Goal: Check status

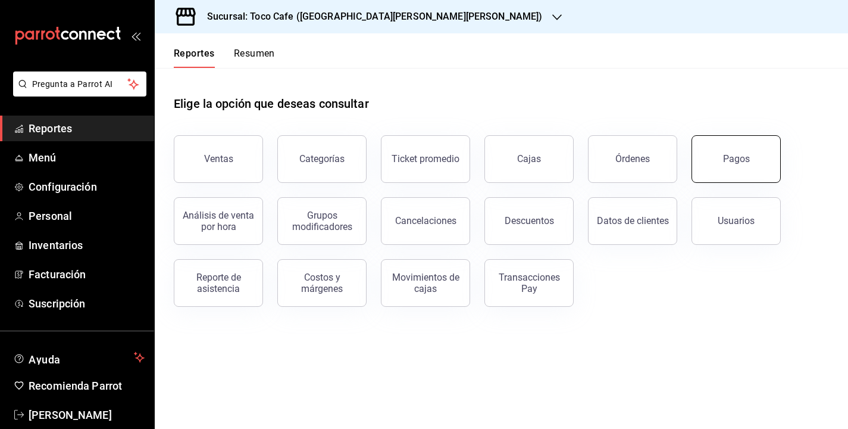
click at [754, 150] on button "Pagos" at bounding box center [736, 159] width 89 height 48
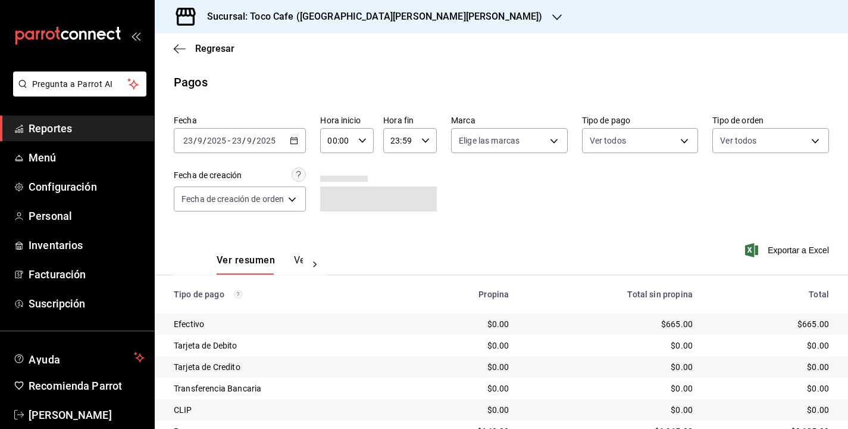
click at [261, 138] on input "2025" at bounding box center [266, 141] width 20 height 10
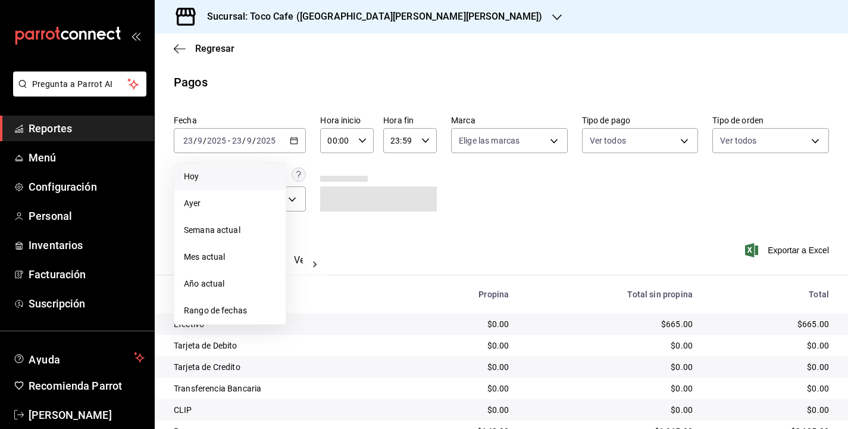
click at [223, 176] on span "Hoy" at bounding box center [230, 176] width 92 height 13
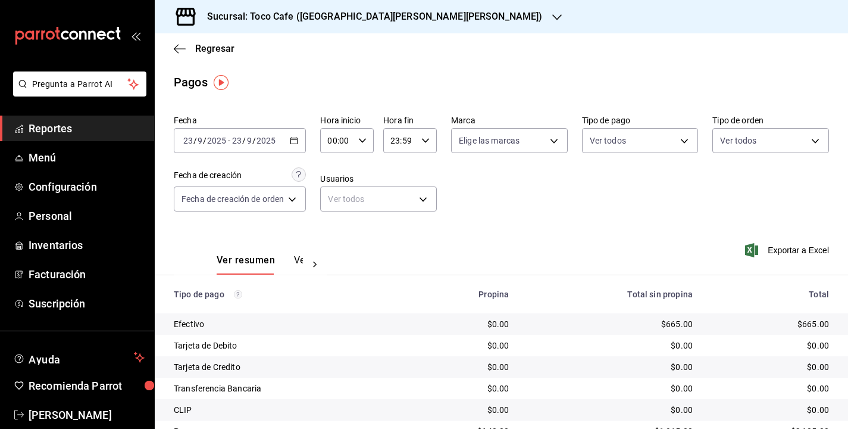
click at [529, 214] on div "Fecha [DATE] [DATE] - [DATE] [DATE] Hora inicio 00:00 Hora inicio Hora fin 23:5…" at bounding box center [501, 167] width 655 height 115
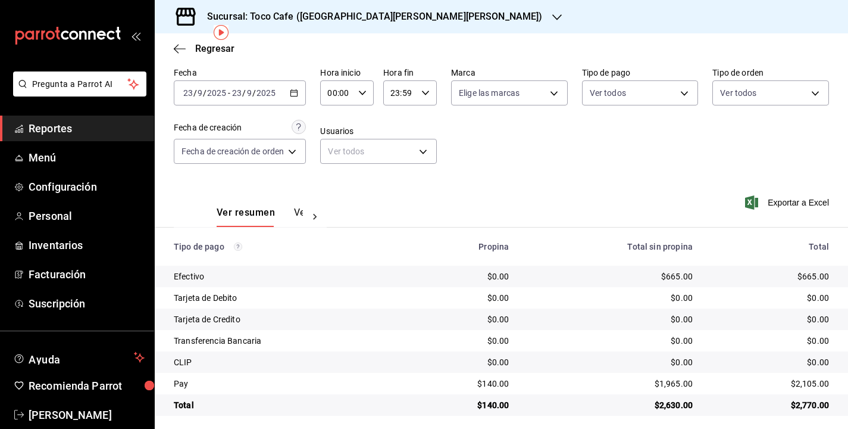
scroll to position [54, 0]
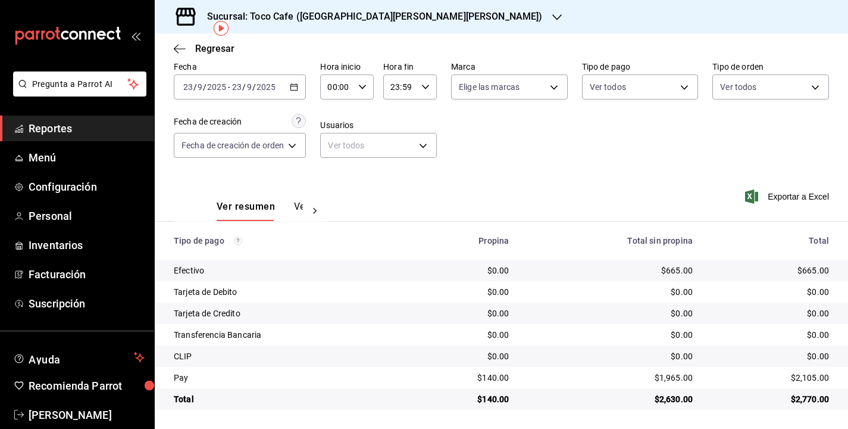
click at [514, 192] on div "Ver resumen Ver pagos Exportar a Excel" at bounding box center [502, 203] width 694 height 63
click at [482, 149] on div "Fecha [DATE] [DATE] - [DATE] [DATE] Hora inicio 00:00 Hora inicio Hora fin 23:5…" at bounding box center [501, 114] width 655 height 115
